Goal: Task Accomplishment & Management: Manage account settings

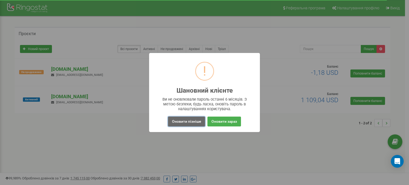
click at [184, 119] on button "Оновити пізніше" at bounding box center [186, 122] width 37 height 10
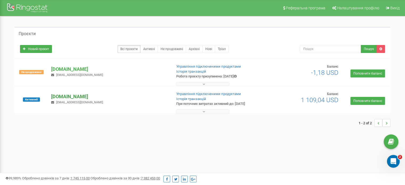
click at [65, 97] on p "[DOMAIN_NAME]" at bounding box center [109, 96] width 116 height 7
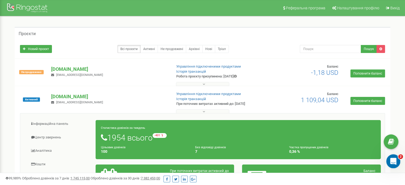
click at [400, 159] on span "2" at bounding box center [401, 157] width 5 height 5
click at [397, 162] on div "Відкрити програму для спілкування Intercom" at bounding box center [393, 161] width 18 height 18
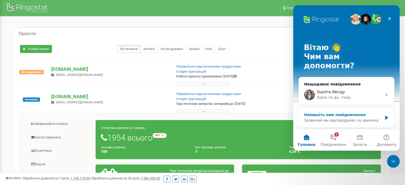
click at [323, 112] on div "Напишіть нам повідомлення" at bounding box center [343, 115] width 78 height 6
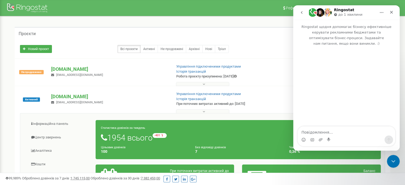
drag, startPoint x: 324, startPoint y: 132, endPoint x: 321, endPoint y: 130, distance: 4.0
click at [322, 131] on textarea "Повідомлення..." at bounding box center [347, 131] width 98 height 9
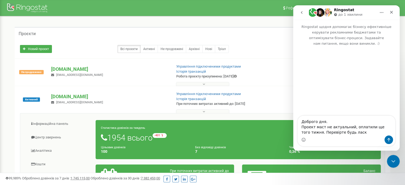
type textarea "Доброго дня. Проект маст не актуальний, оплатили ще того тижня. Перевірте будь …"
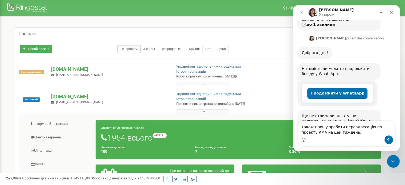
scroll to position [100, 0]
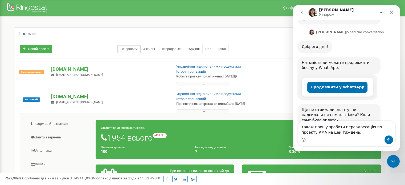
type textarea "Також прошу зробити переадресацію по проекту КМА на цей тиждень:"
click at [57, 98] on p "[DOMAIN_NAME]" at bounding box center [109, 96] width 116 height 7
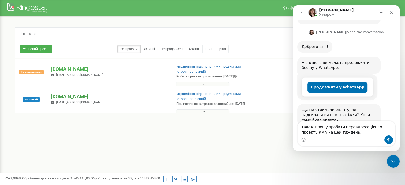
click at [57, 98] on p "[DOMAIN_NAME]" at bounding box center [109, 96] width 116 height 7
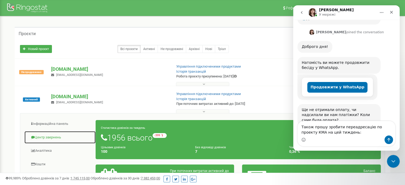
click at [51, 137] on link "Центр звернень" at bounding box center [60, 137] width 72 height 13
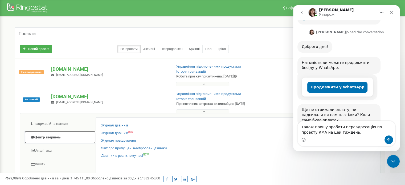
click at [51, 137] on link "Центр звернень" at bounding box center [60, 137] width 72 height 13
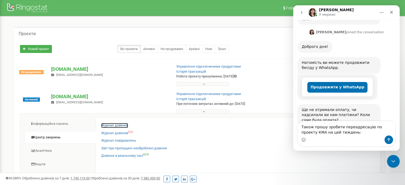
click at [108, 123] on link "Журнал дзвінків" at bounding box center [114, 125] width 27 height 5
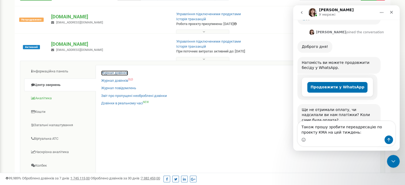
scroll to position [53, 0]
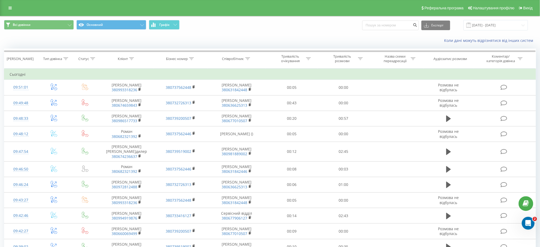
click at [5, 3] on div "Реферальна програма Налаштування профілю Вихід" at bounding box center [270, 8] width 540 height 16
click at [7, 4] on link at bounding box center [10, 7] width 10 height 7
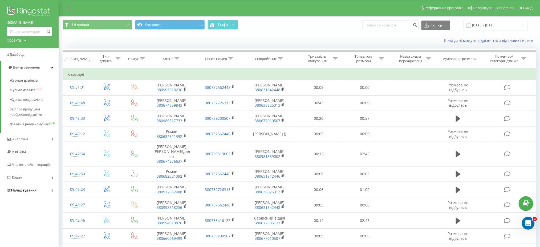
click at [21, 192] on span "Налаштування" at bounding box center [23, 190] width 25 height 4
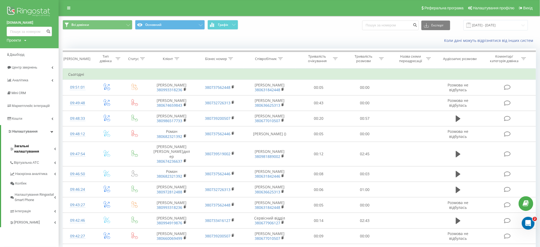
click at [19, 145] on span "Загальні налаштування" at bounding box center [34, 148] width 40 height 11
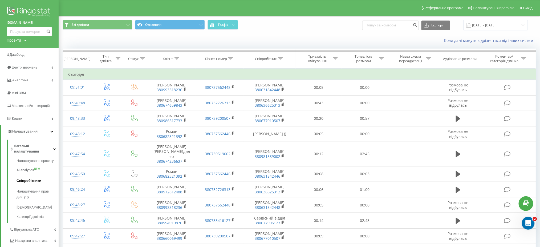
click at [25, 178] on span "Співробітники" at bounding box center [29, 180] width 25 height 5
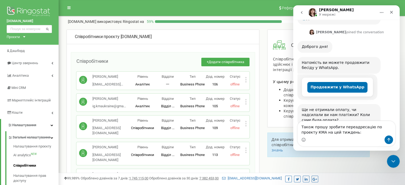
click at [246, 104] on div "Редагувати Видалити співробітника Копіювати SIP Копіювати Email Копіювати ID ( …" at bounding box center [246, 102] width 2 height 7
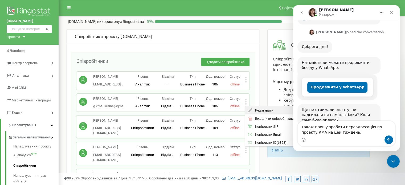
click at [261, 111] on span "Редагувати" at bounding box center [262, 110] width 21 height 3
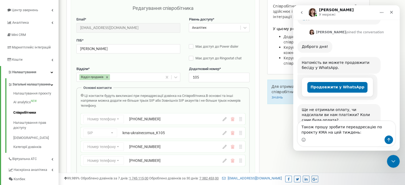
scroll to position [53, 0]
click at [168, 120] on div "[PHONE_NUMBER]" at bounding box center [169, 118] width 81 height 5
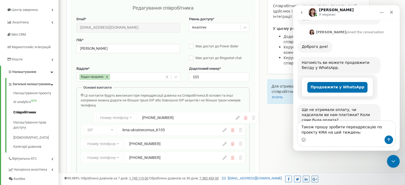
drag, startPoint x: 160, startPoint y: 121, endPoint x: 164, endPoint y: 118, distance: 5.3
click at [164, 118] on div "Номер телефону Номер телефону SIP Зовнішній SIP [PHONE_NUMBER] SIP Номер телефо…" at bounding box center [163, 139] width 165 height 53
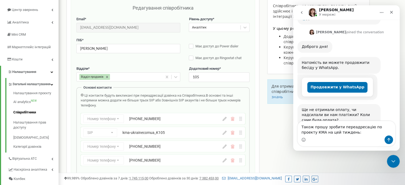
click at [226, 121] on icon at bounding box center [225, 119] width 4 height 4
drag, startPoint x: 172, startPoint y: 120, endPoint x: 146, endPoint y: 119, distance: 26.2
click at [146, 119] on input "[PHONE_NUMBER]" at bounding box center [169, 119] width 81 height 9
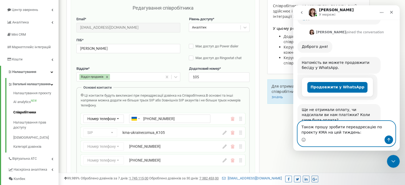
click at [303, 132] on textarea "Також прошу зробити переадресацію по проекту КМА на цей тиждень:" at bounding box center [347, 128] width 98 height 14
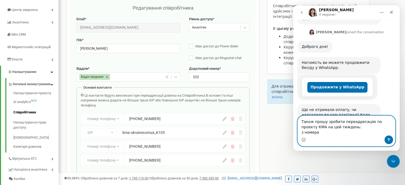
paste textarea "380677941962"
click at [225, 148] on icon at bounding box center [225, 147] width 4 height 4
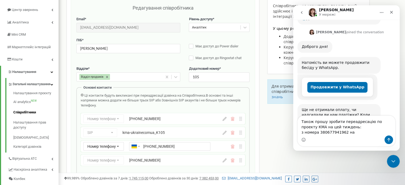
drag, startPoint x: 177, startPoint y: 146, endPoint x: 146, endPoint y: 145, distance: 31.2
click at [146, 145] on input "[PHONE_NUMBER]" at bounding box center [169, 146] width 81 height 9
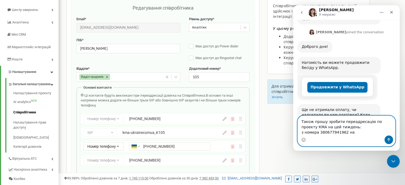
click at [355, 131] on textarea "Також прошу зробити переадресацію по проекту КМА на цей тиждень: з номера 38067…" at bounding box center [347, 126] width 98 height 20
paste textarea "380631699882"
click at [225, 163] on div "Номер телефону Номер телефону SIP Зовнішній SIP [PHONE_NUMBER]" at bounding box center [163, 160] width 165 height 11
click at [225, 161] on icon at bounding box center [225, 161] width 4 height 4
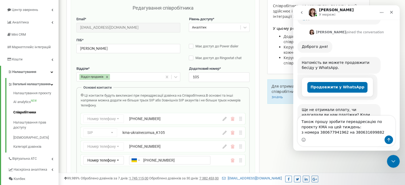
drag, startPoint x: 183, startPoint y: 161, endPoint x: 145, endPoint y: 160, distance: 38.4
click at [145, 160] on input "[PHONE_NUMBER]" at bounding box center [169, 160] width 81 height 9
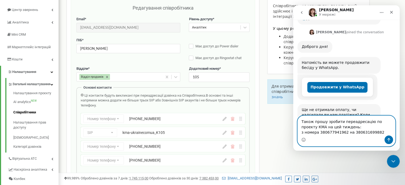
click at [318, 133] on textarea "Також прошу зробити переадресацію по проекту КМА на цей тиждень: з номера 38067…" at bounding box center [347, 126] width 98 height 20
paste textarea "380631842446"
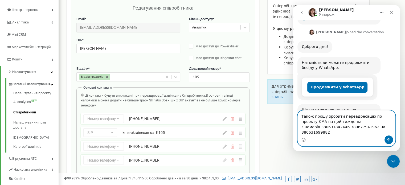
scroll to position [106, 0]
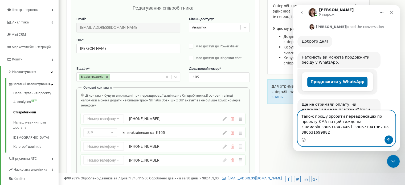
click at [330, 132] on textarea "Також прошу зробити переадресацію по проекту КМА на цей тиждень: з номерів 3806…" at bounding box center [347, 123] width 98 height 25
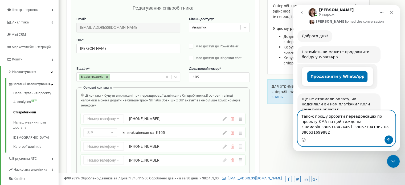
type textarea "Також прошу зробити переадресацію по проекту КМА на цей тиждень: з номерів 3806…"
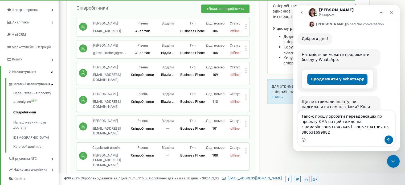
scroll to position [111, 0]
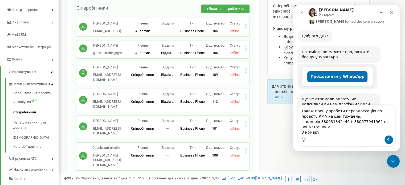
click at [246, 68] on icon at bounding box center [245, 68] width 1 height 1
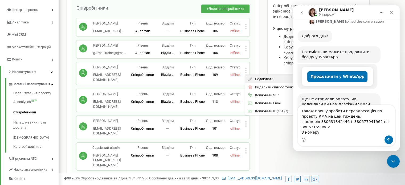
click at [253, 77] on span "Редагувати" at bounding box center [262, 78] width 21 height 3
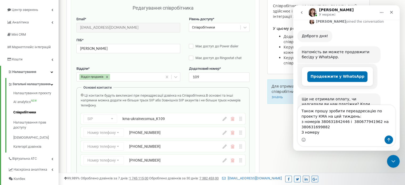
click at [224, 132] on icon at bounding box center [225, 133] width 4 height 4
click at [168, 132] on input "+380672658988" at bounding box center [169, 132] width 81 height 9
drag, startPoint x: 176, startPoint y: 133, endPoint x: 145, endPoint y: 133, distance: 30.9
click at [145, 133] on input "+380672658988" at bounding box center [169, 132] width 81 height 9
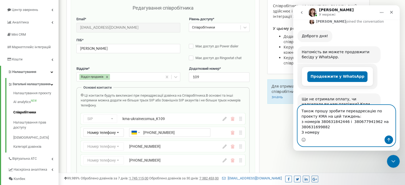
click at [327, 133] on textarea "Також прошу зробити переадресацію по проекту КМА на цей тиждень: з номерів 3806…" at bounding box center [347, 120] width 98 height 30
paste textarea "380672658988"
click at [225, 148] on icon at bounding box center [225, 147] width 4 height 4
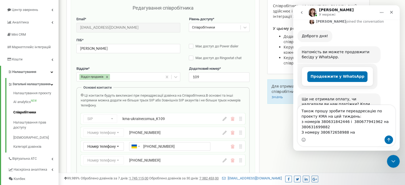
drag, startPoint x: 182, startPoint y: 147, endPoint x: 145, endPoint y: 148, distance: 37.0
click at [145, 148] on input "+380636625335" at bounding box center [169, 146] width 81 height 9
click at [357, 136] on div "Месенджер Intercom" at bounding box center [347, 140] width 98 height 9
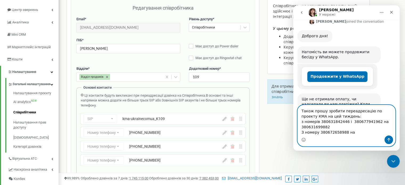
click at [351, 134] on textarea "Також прошу зробити переадресацію по проекту КМА на цей тиждень: з номерів 3806…" at bounding box center [347, 120] width 98 height 30
paste textarea "380636625335"
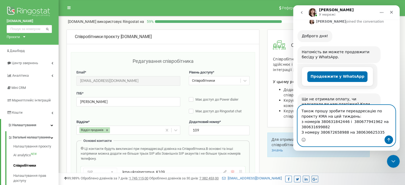
scroll to position [116, 0]
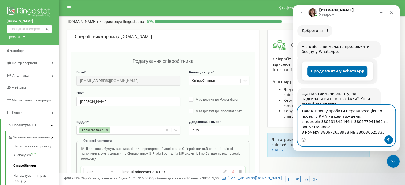
type textarea "Також прошу зробити переадресацію по проекту КМА на цей тиждень: з номерів 3806…"
click at [387, 140] on icon "Надіслати повідомлення…" at bounding box center [389, 140] width 4 height 4
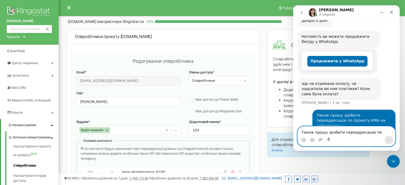
scroll to position [131, 0]
